Goal: Information Seeking & Learning: Learn about a topic

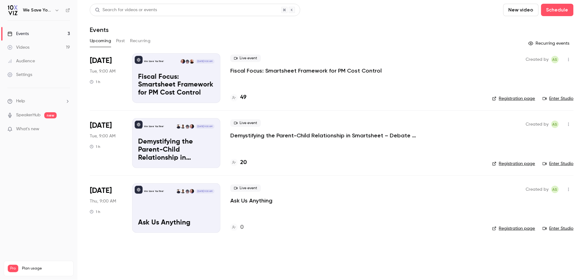
click at [241, 96] on h4 "49" at bounding box center [243, 97] width 6 height 8
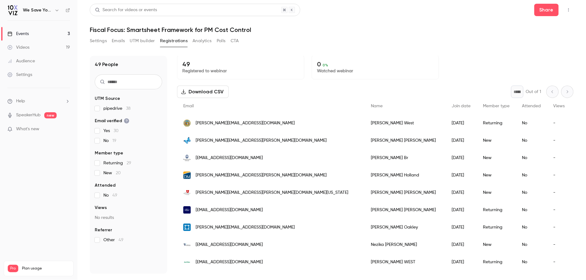
click at [24, 32] on div "Events" at bounding box center [17, 34] width 21 height 6
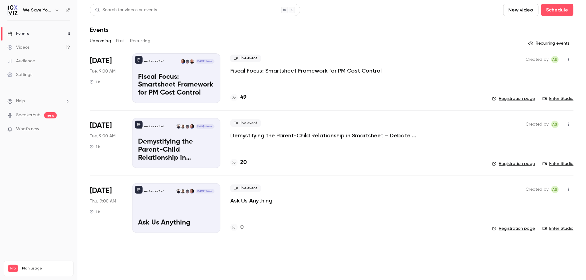
click at [267, 134] on p "Demystifying the Parent-Child Relationship in Smartsheet – Debate at the Dinner…" at bounding box center [323, 135] width 186 height 7
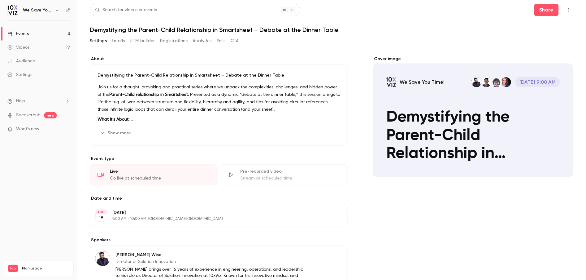
click at [119, 133] on button "Show more" at bounding box center [116, 133] width 37 height 10
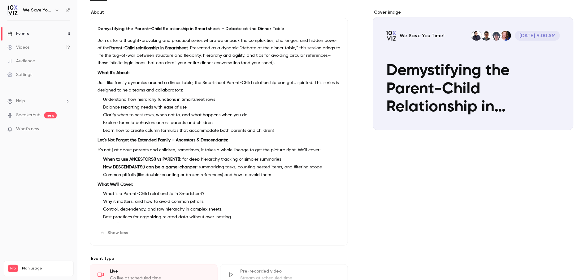
scroll to position [35, 0]
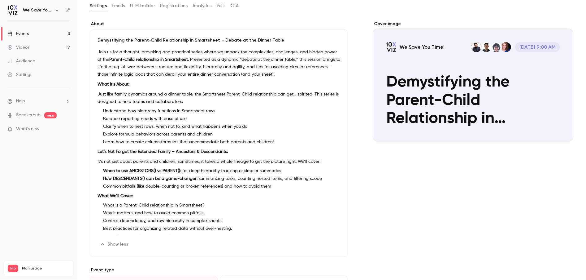
drag, startPoint x: 304, startPoint y: 184, endPoint x: 98, endPoint y: 40, distance: 251.1
click at [98, 40] on div "Demystifying the Parent-Child Relationship in Smartsheet – Debate at the Dinner…" at bounding box center [219, 142] width 258 height 227
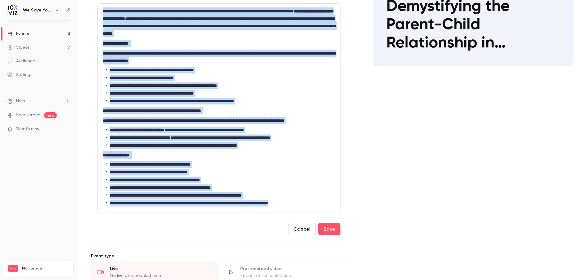
scroll to position [146, 0]
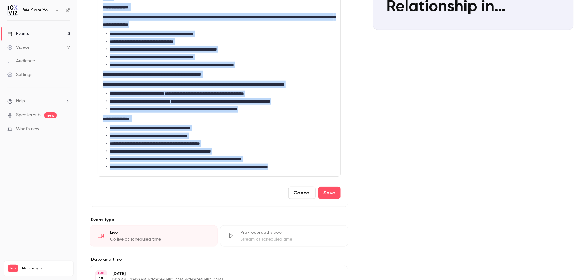
drag, startPoint x: 103, startPoint y: 85, endPoint x: 316, endPoint y: 164, distance: 226.4
click at [316, 164] on div "**********" at bounding box center [219, 71] width 242 height 209
copy div "**********"
click at [299, 190] on button "Cancel" at bounding box center [302, 192] width 28 height 12
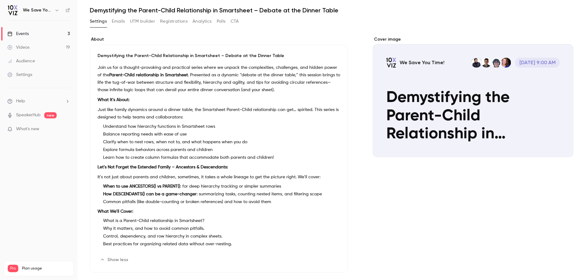
scroll to position [12, 0]
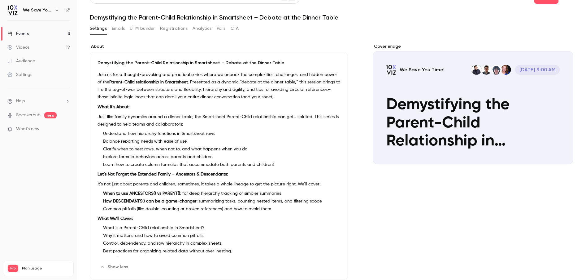
click at [22, 35] on div "Events" at bounding box center [17, 34] width 21 height 6
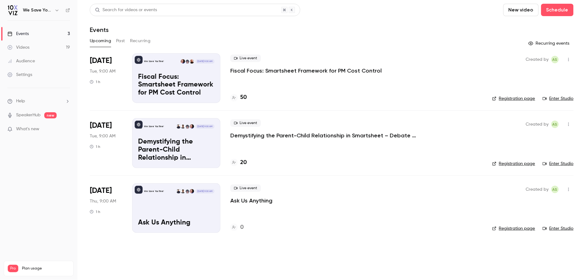
click at [244, 97] on h4 "50" at bounding box center [243, 97] width 7 height 8
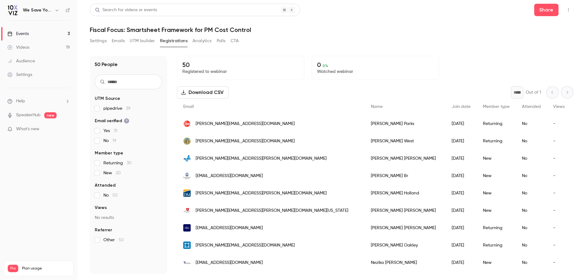
click at [19, 30] on link "Events 3" at bounding box center [38, 34] width 77 height 14
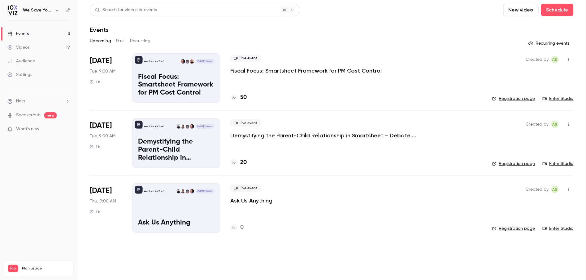
click at [361, 137] on p "Demystifying the Parent-Child Relationship in Smartsheet – Debate at the Dinner…" at bounding box center [323, 135] width 186 height 7
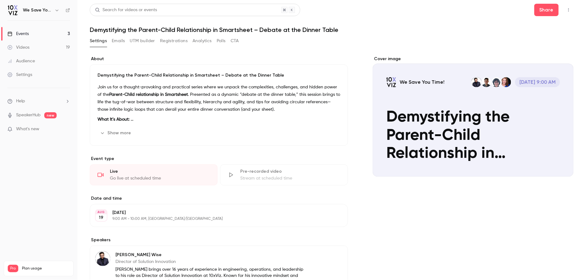
click at [142, 42] on button "UTM builder" at bounding box center [142, 41] width 25 height 10
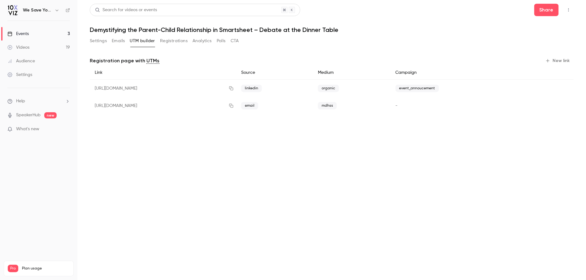
click at [29, 29] on link "Events 3" at bounding box center [38, 34] width 77 height 14
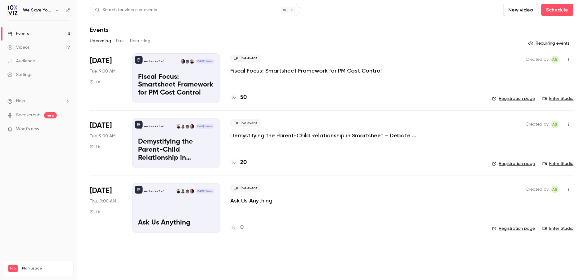
click at [287, 136] on p "Demystifying the Parent-Child Relationship in Smartsheet – Debate at the Dinner…" at bounding box center [323, 135] width 186 height 7
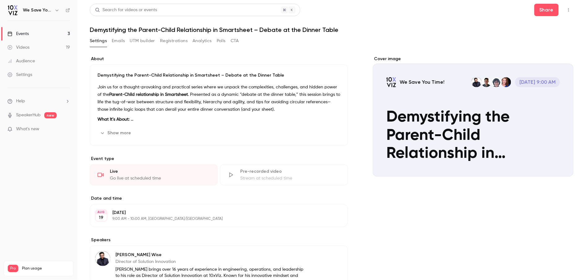
click at [136, 40] on button "UTM builder" at bounding box center [142, 41] width 25 height 10
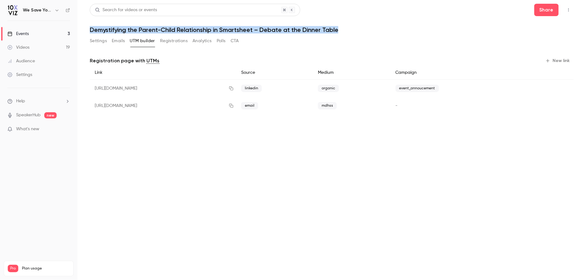
drag, startPoint x: 342, startPoint y: 30, endPoint x: 90, endPoint y: 28, distance: 252.1
click at [90, 28] on h1 "Demystifying the Parent-Child Relationship in Smartsheet – Debate at the Dinner…" at bounding box center [332, 29] width 484 height 7
copy h1 "Demystifying the Parent-Child Relationship in Smartsheet – Debate at the Dinner…"
click at [234, 87] on icon "button" at bounding box center [231, 88] width 4 height 4
click at [35, 32] on link "Events 3" at bounding box center [38, 34] width 77 height 14
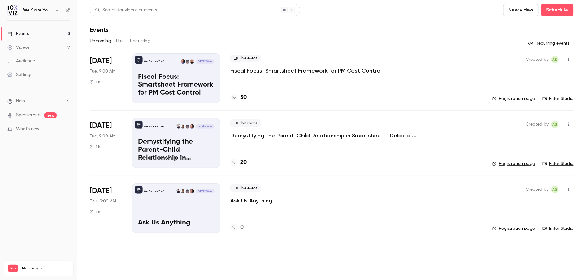
click at [279, 44] on div "Upcoming Past Recurring" at bounding box center [332, 41] width 484 height 10
click at [242, 98] on h4 "50" at bounding box center [243, 97] width 7 height 8
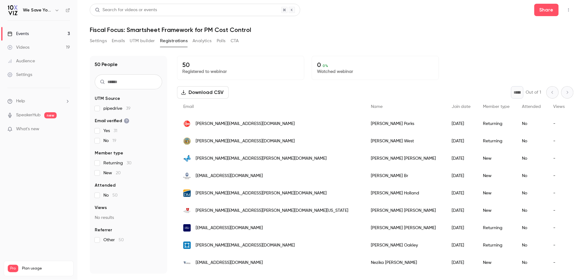
click at [31, 32] on link "Events 3" at bounding box center [38, 34] width 77 height 14
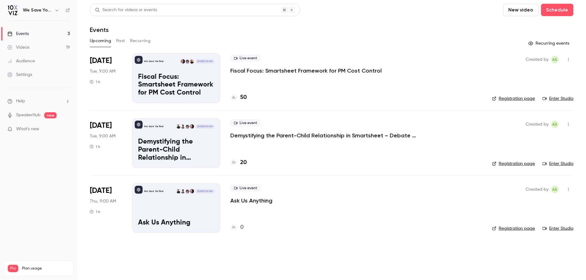
click at [294, 43] on div "Upcoming Past Recurring" at bounding box center [332, 41] width 484 height 10
